Goal: Task Accomplishment & Management: Manage account settings

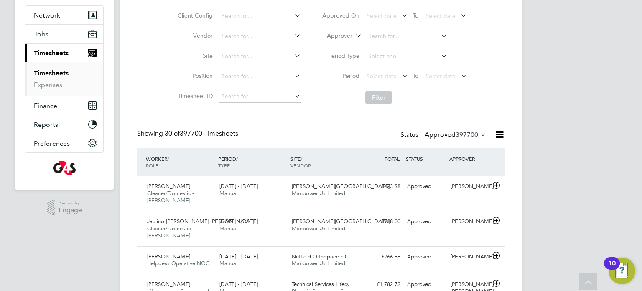
click at [478, 134] on icon at bounding box center [478, 134] width 0 height 12
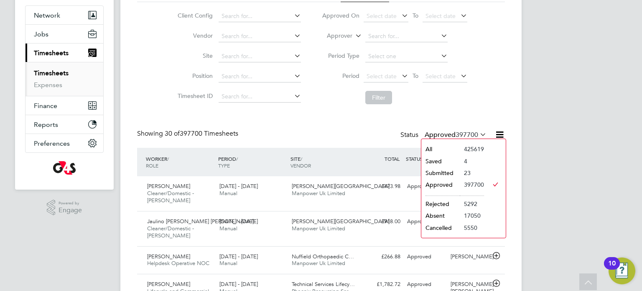
click at [441, 170] on li "Submitted" at bounding box center [440, 173] width 38 height 12
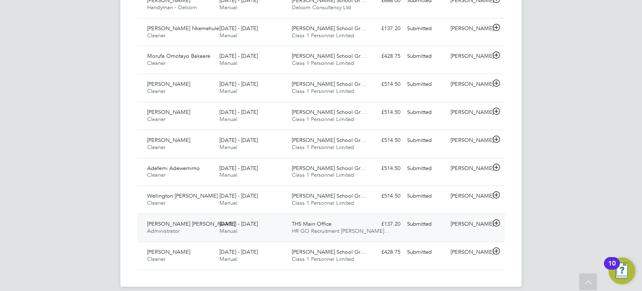
click at [323, 220] on span "THS Main Office" at bounding box center [312, 223] width 40 height 7
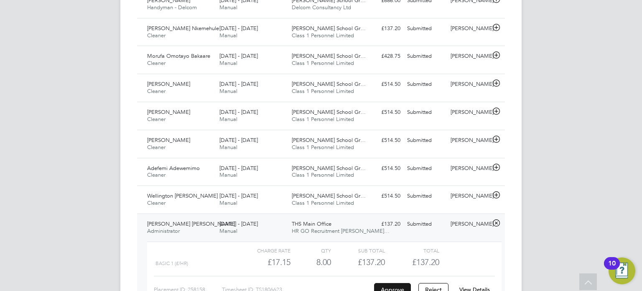
click at [403, 283] on button "Approve" at bounding box center [392, 289] width 37 height 13
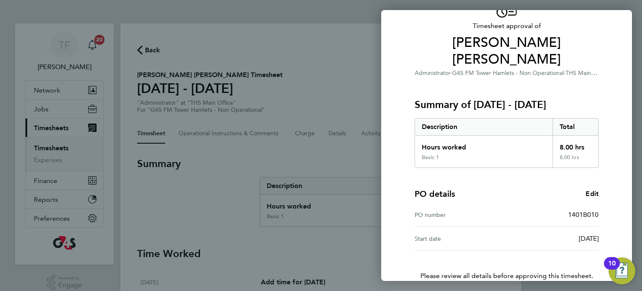
scroll to position [85, 0]
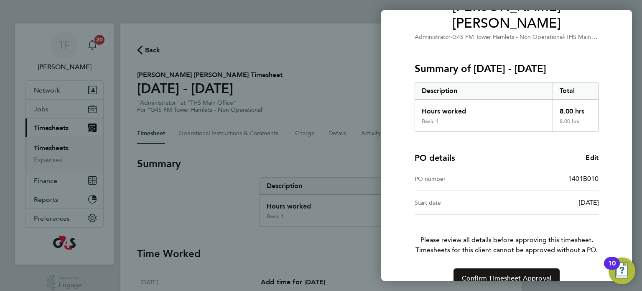
click at [515, 274] on span "Confirm Timesheet Approval" at bounding box center [506, 278] width 89 height 8
